Goal: Information Seeking & Learning: Find specific fact

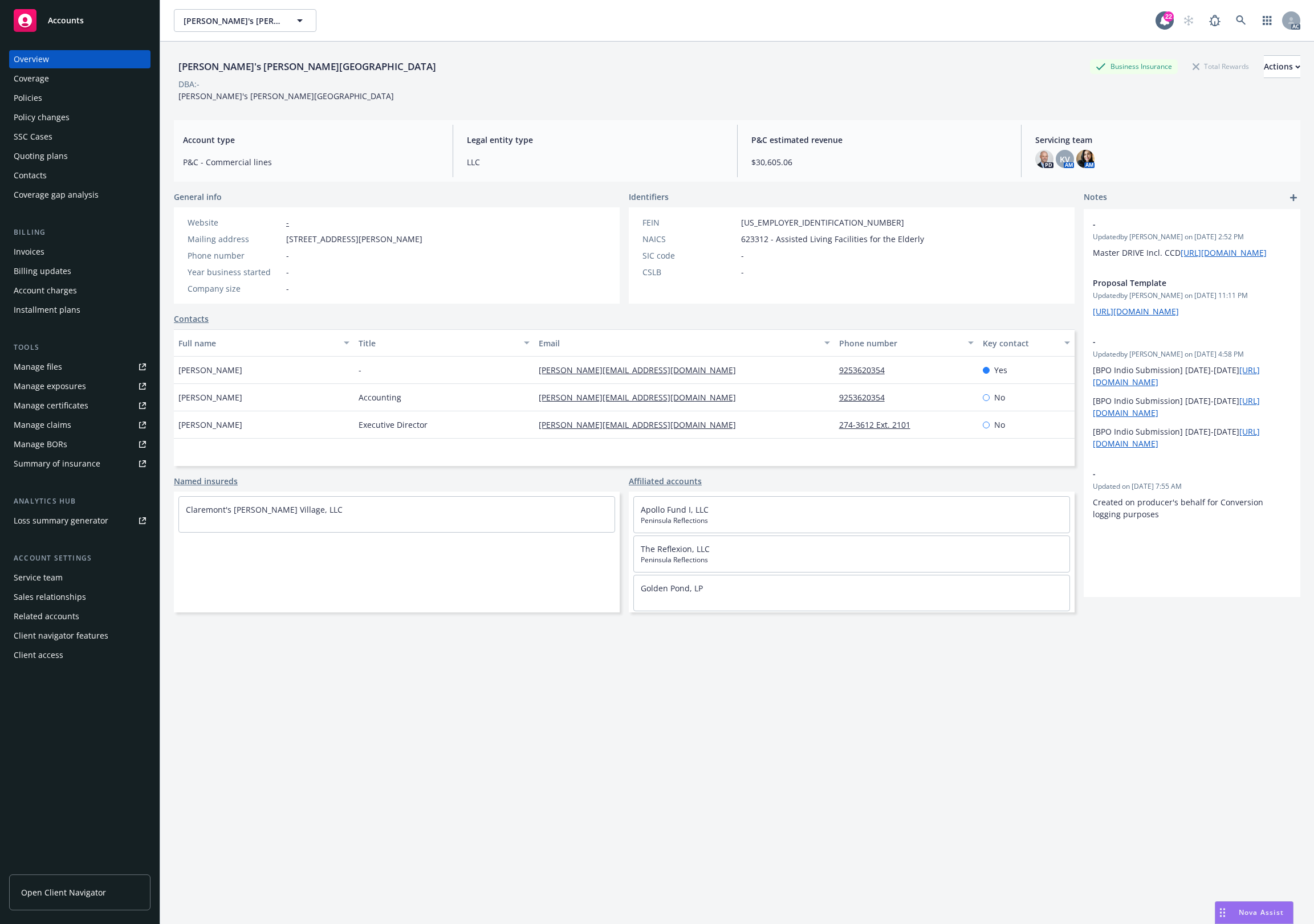
click at [63, 101] on div "Policies" at bounding box center [80, 98] width 133 height 19
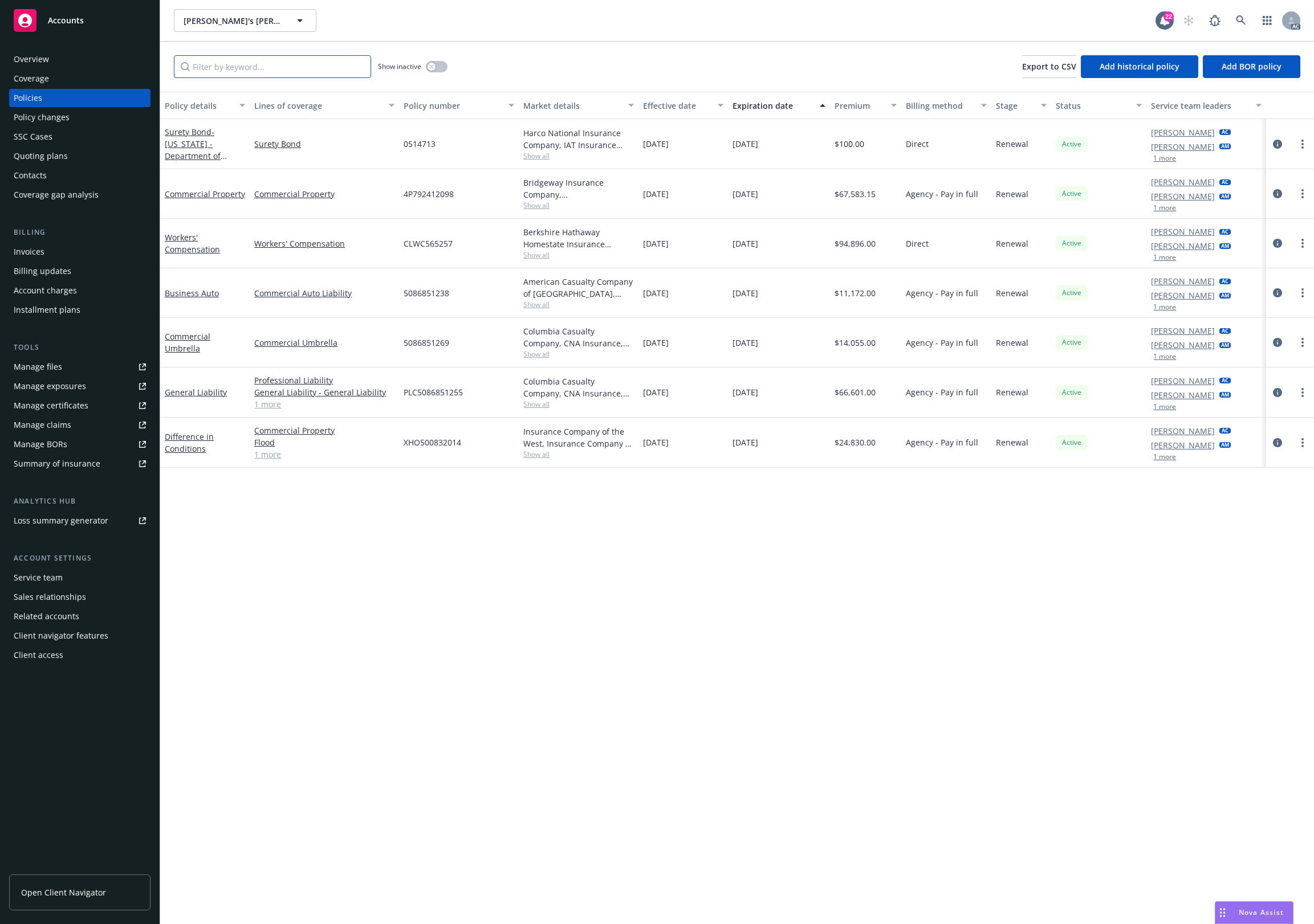
click at [237, 64] on input "Filter by keyword..." at bounding box center [272, 67] width 197 height 23
type input "property"
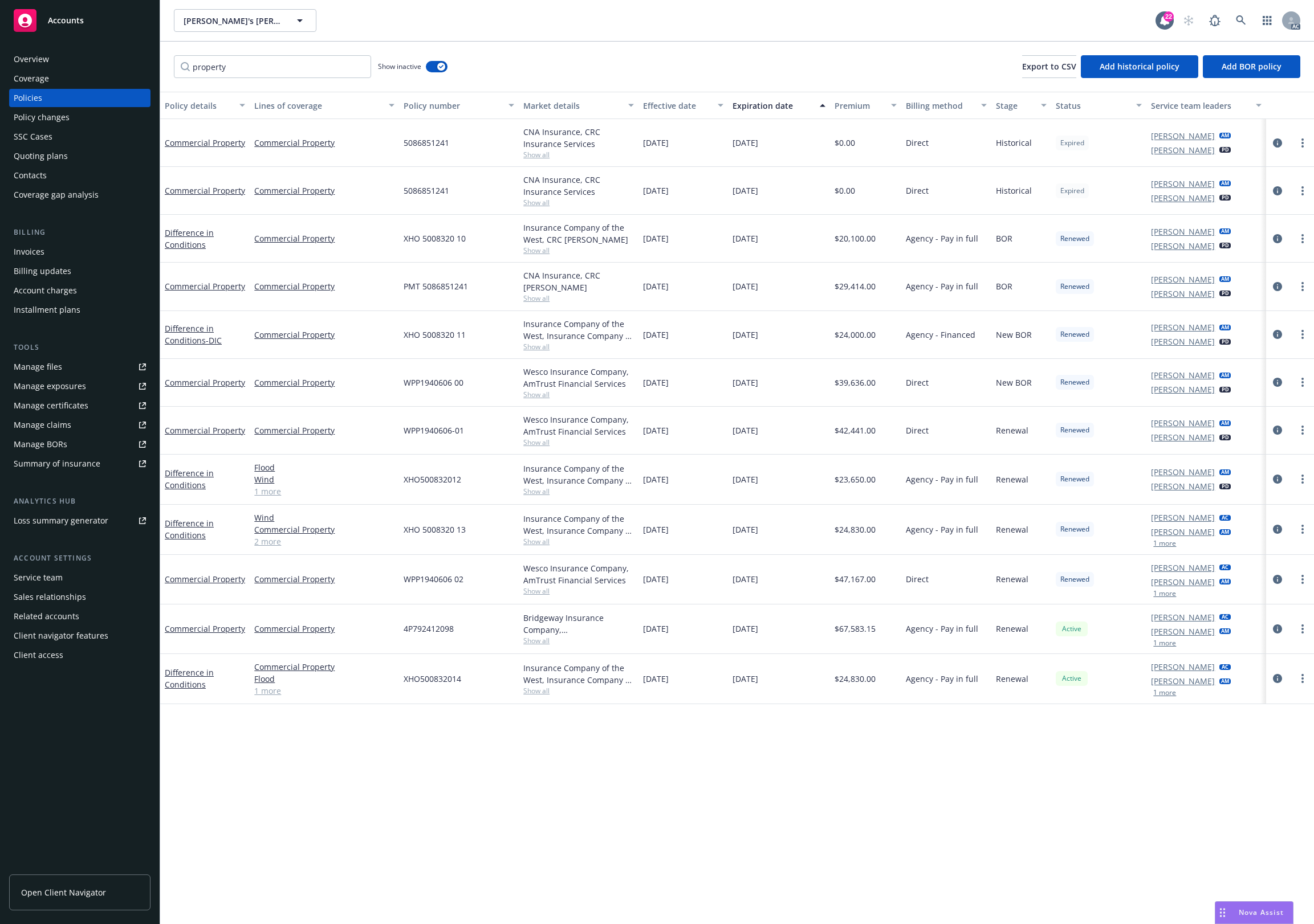
click at [523, 64] on div "property Show inactive Export to CSV Add historical policy Add BOR policy" at bounding box center [737, 66] width 1154 height 50
